Goal: Task Accomplishment & Management: Manage account settings

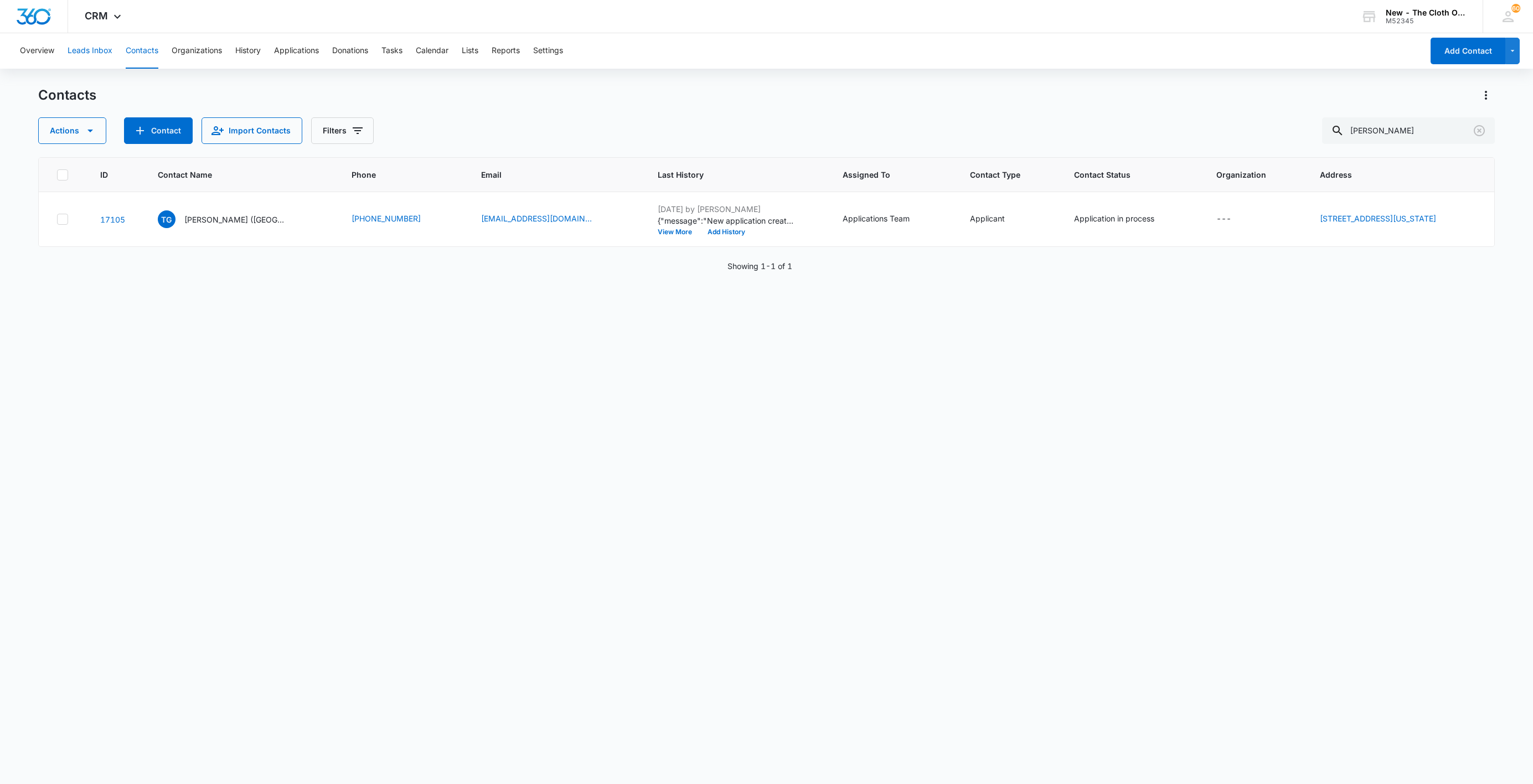
click at [96, 48] on button "Leads Inbox" at bounding box center [90, 51] width 45 height 35
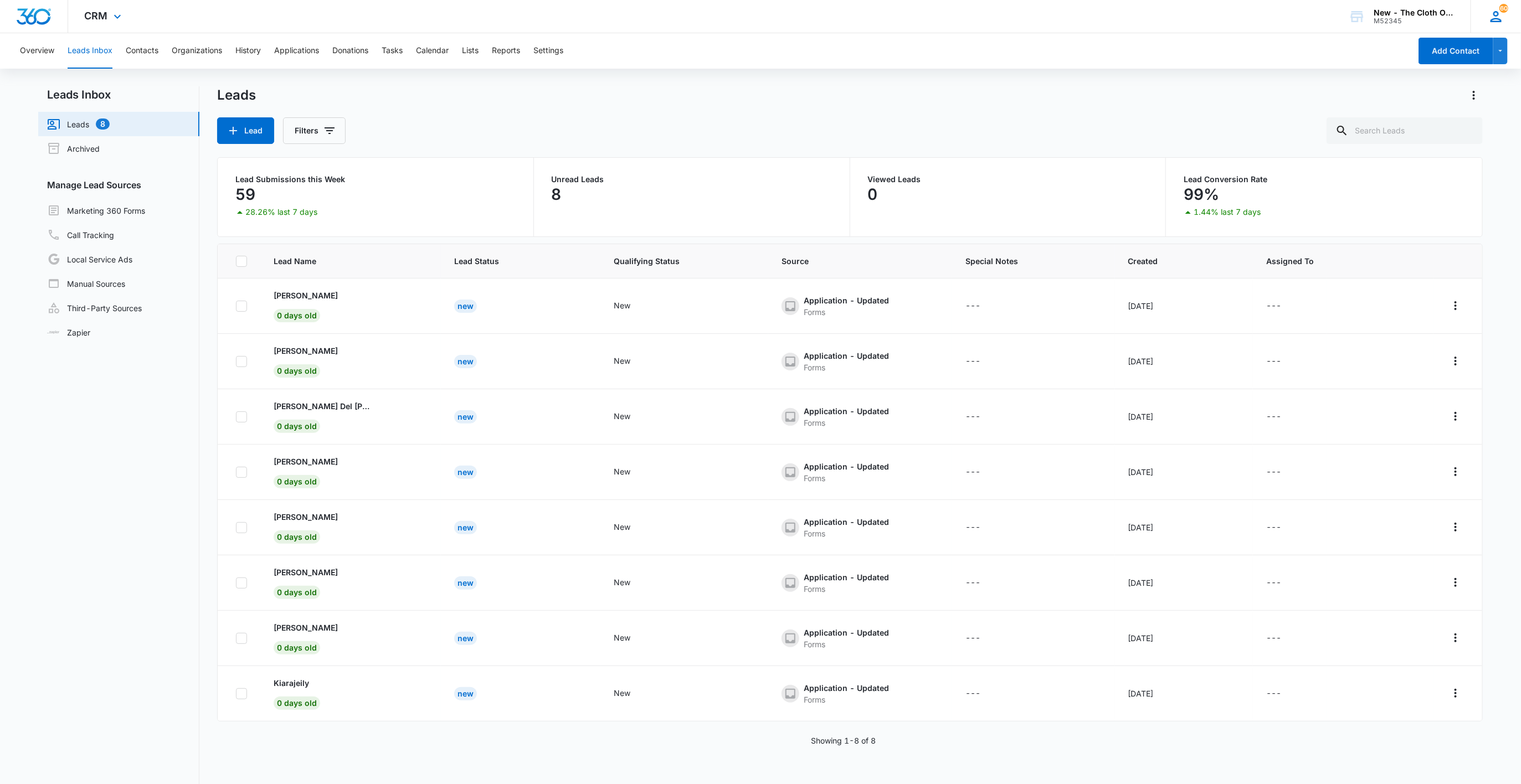
click at [1506, 18] on div "60 SB [PERSON_NAME] [PERSON_NAME][EMAIL_ADDRESS][DOMAIN_NAME] My Profile 60 Not…" at bounding box center [1495, 16] width 50 height 33
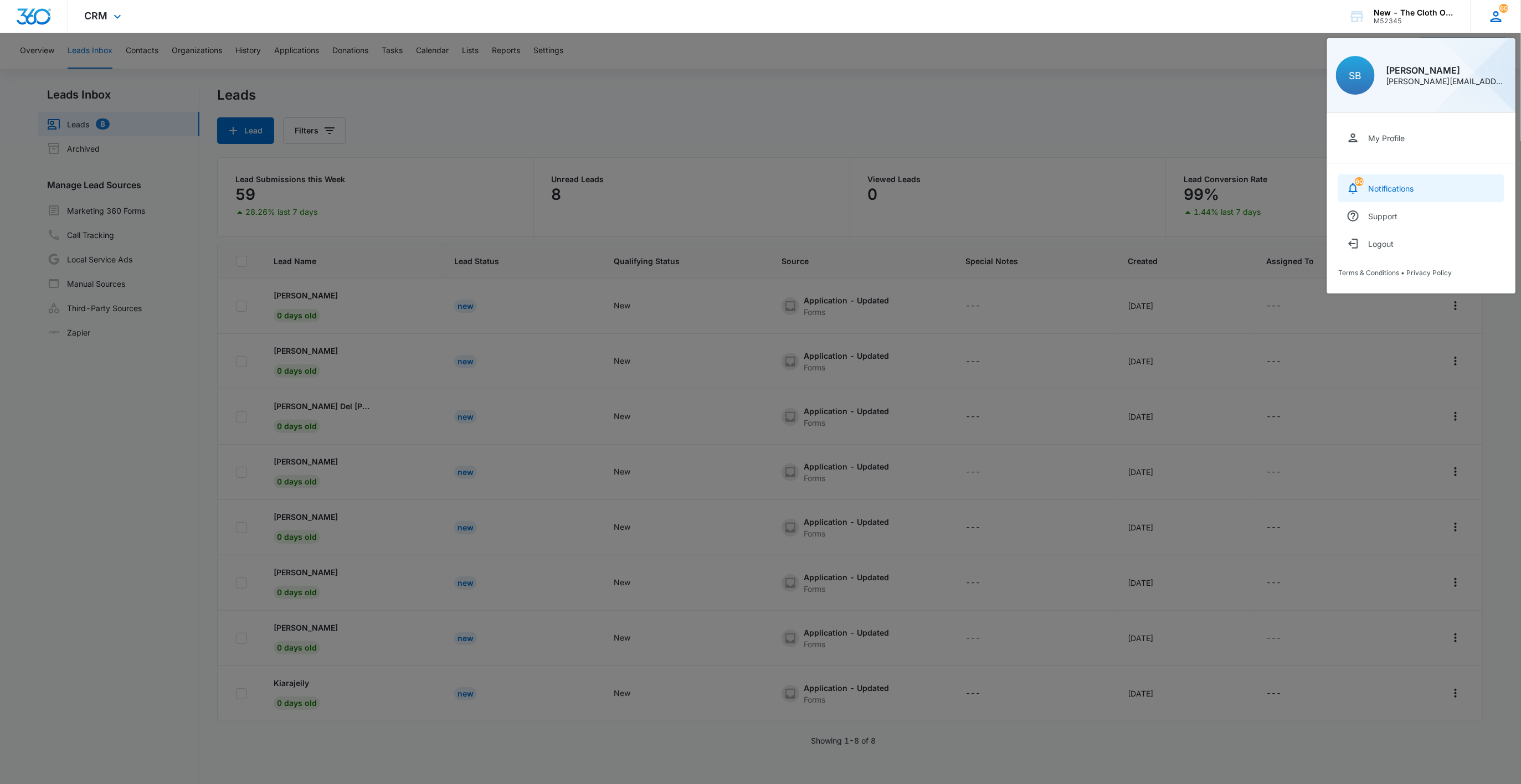
click at [1420, 181] on link "60 Notifications" at bounding box center [1421, 188] width 166 height 28
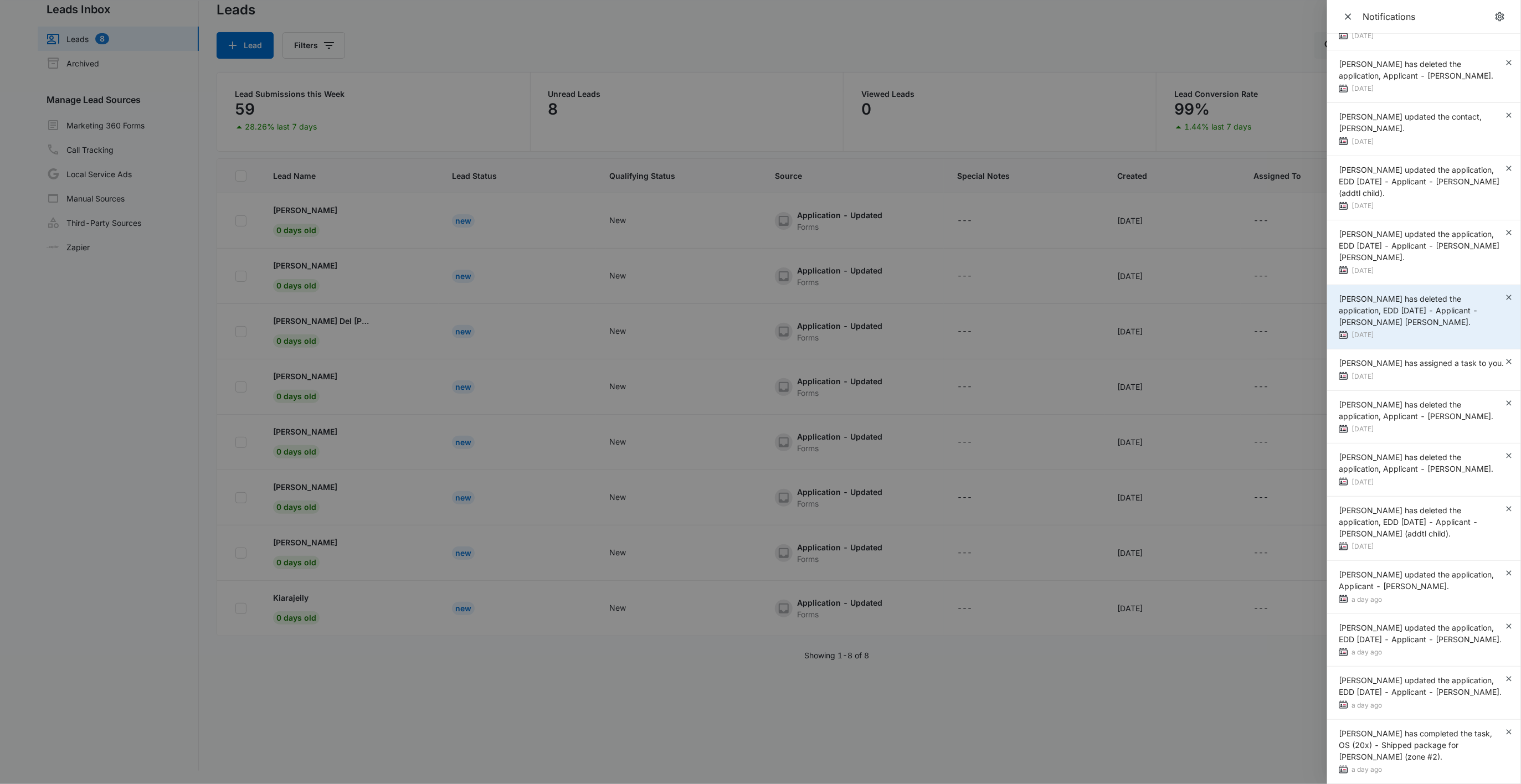
scroll to position [98, 0]
click at [596, 50] on div at bounding box center [760, 392] width 1521 height 784
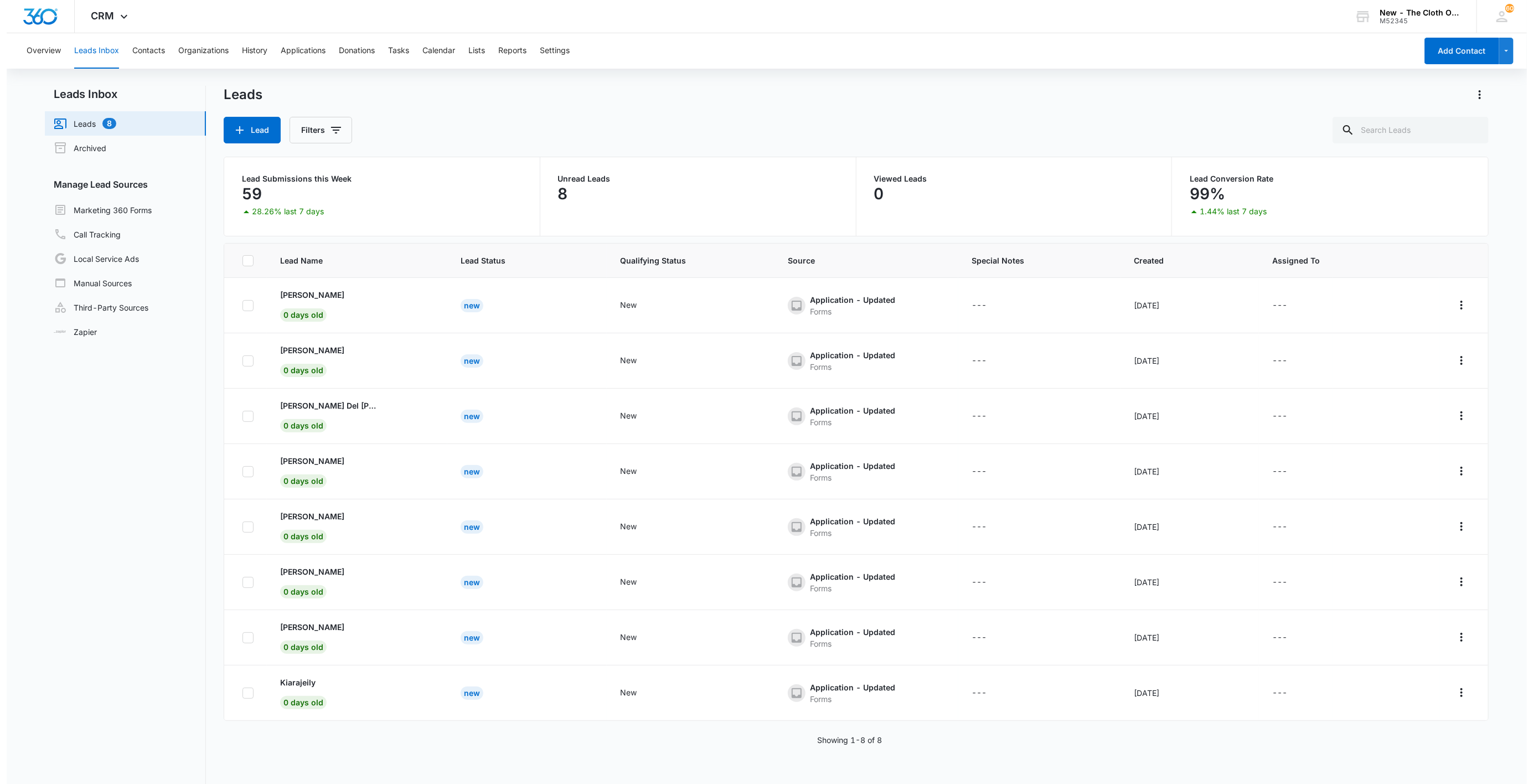
scroll to position [0, 0]
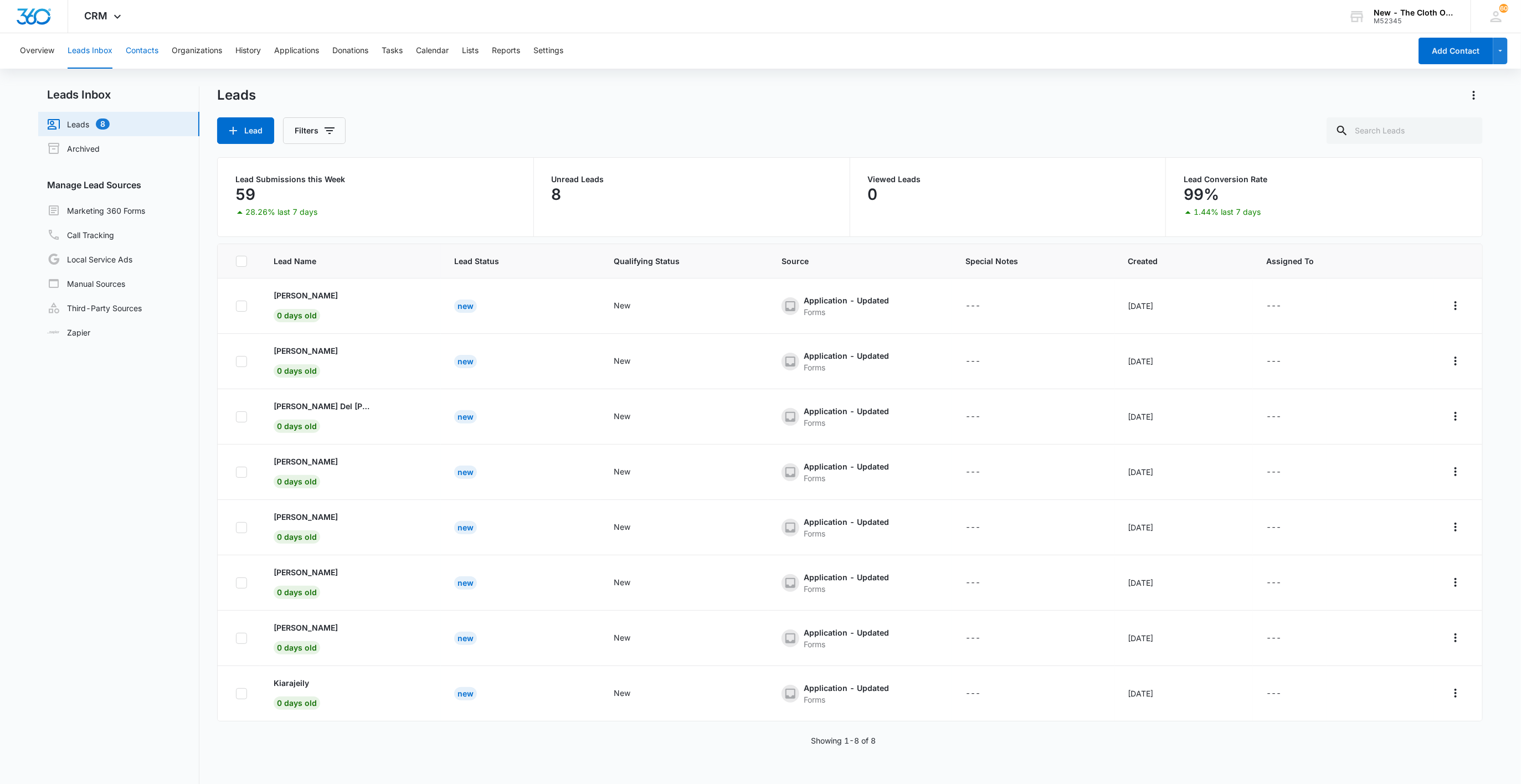
click at [148, 53] on button "Contacts" at bounding box center [142, 51] width 33 height 35
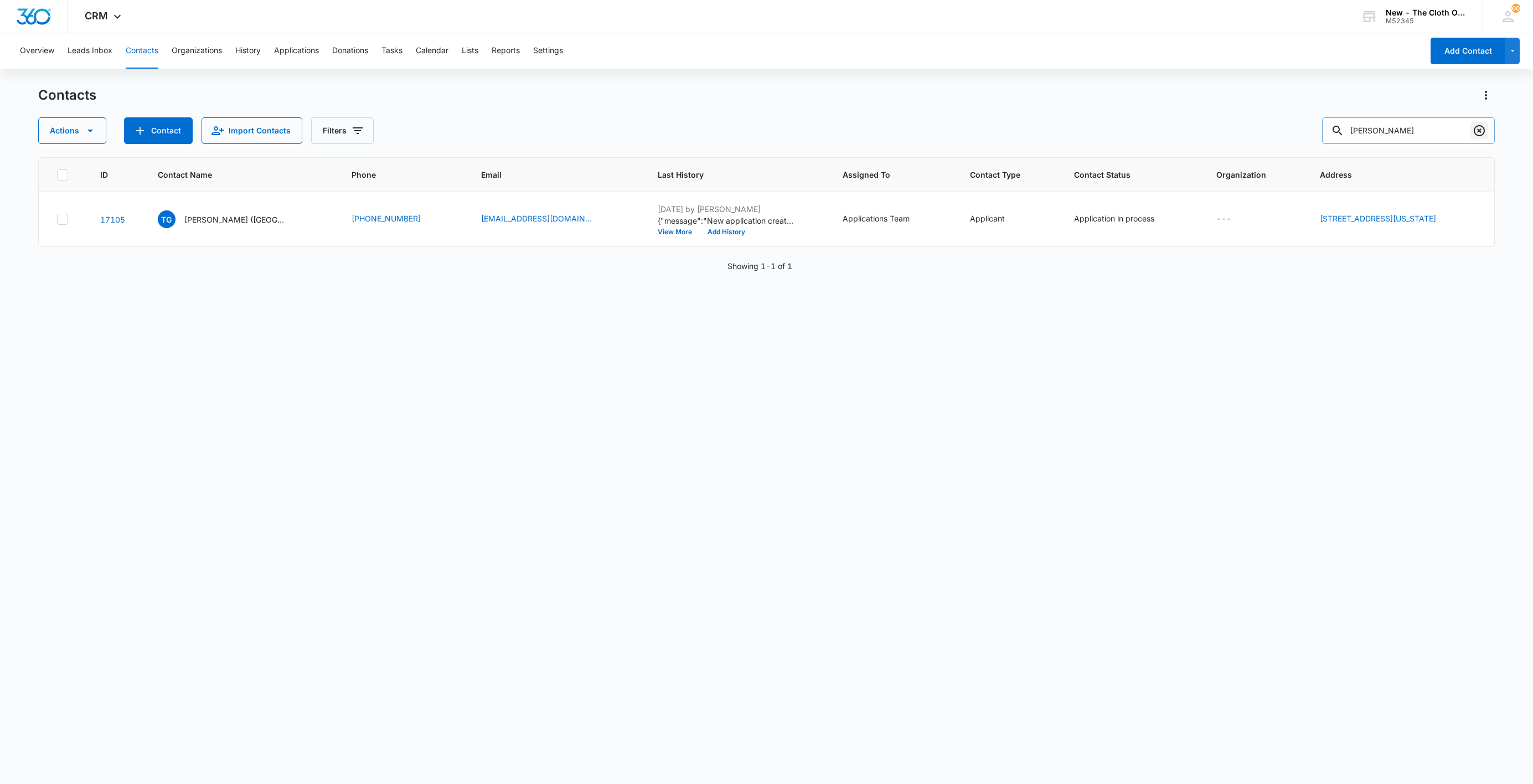
click at [1478, 126] on icon "Clear" at bounding box center [1480, 131] width 11 height 11
